Goal: Find specific page/section: Find specific page/section

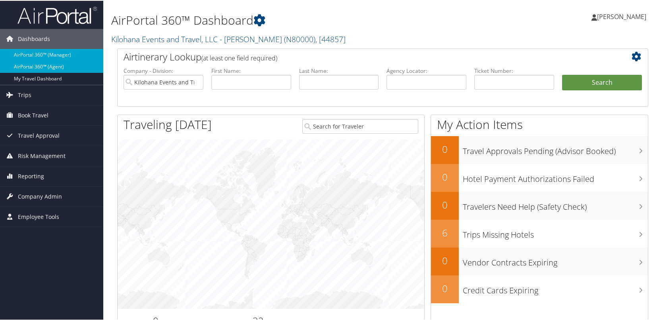
click at [67, 68] on link "AirPortal 360™ (Agent)" at bounding box center [51, 66] width 103 height 12
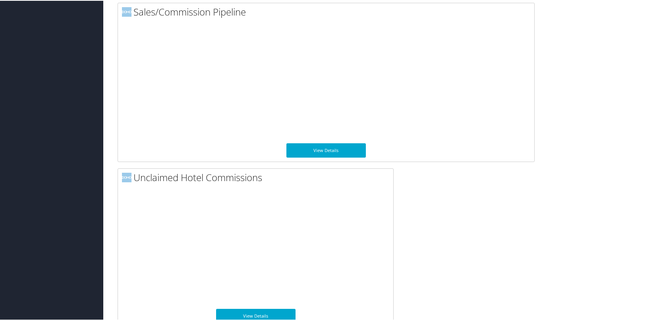
scroll to position [760, 0]
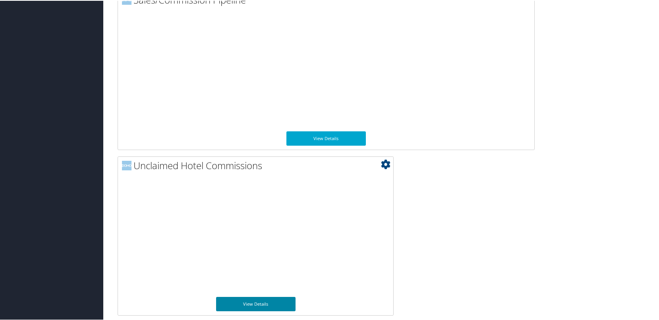
click at [261, 301] on link "View Details" at bounding box center [255, 303] width 79 height 14
